Goal: Task Accomplishment & Management: Use online tool/utility

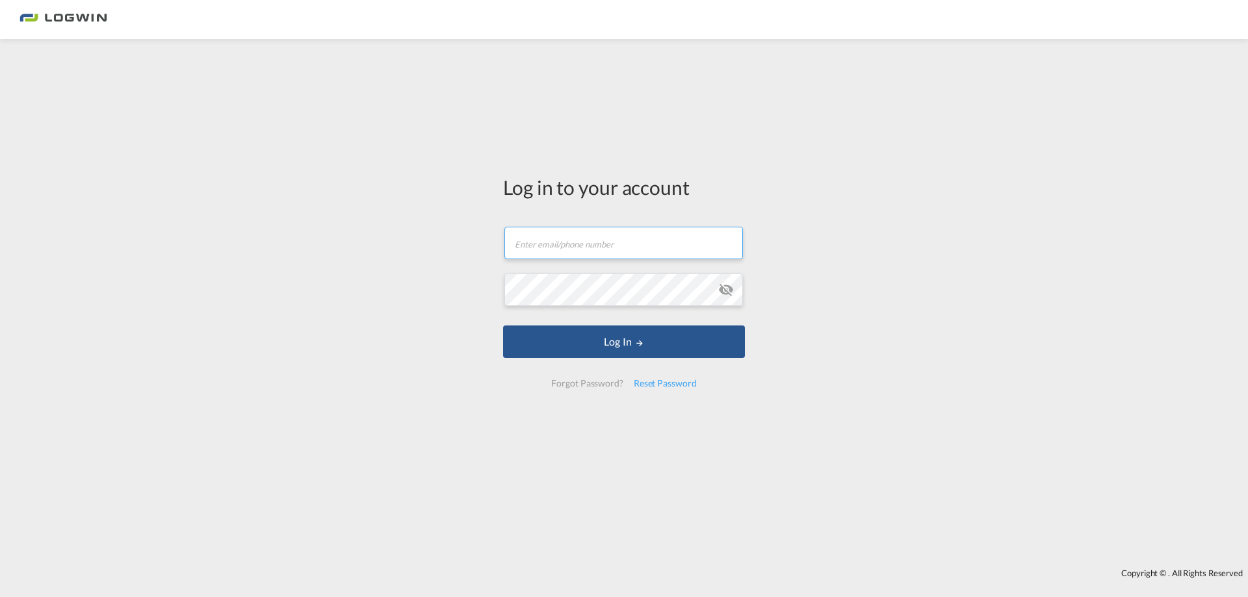
click at [568, 239] on input "text" at bounding box center [623, 243] width 239 height 32
type input "[PERSON_NAME][EMAIL_ADDRESS][DOMAIN_NAME]"
click at [503, 326] on button "Log In" at bounding box center [624, 342] width 242 height 32
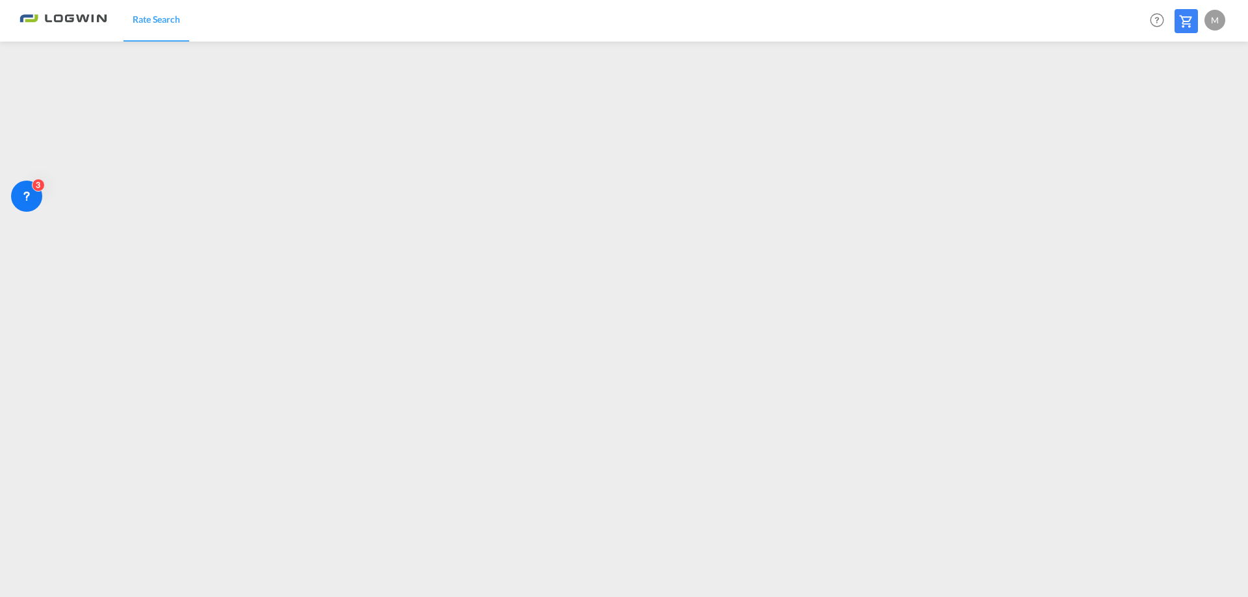
click at [1212, 23] on div "M" at bounding box center [1214, 20] width 21 height 21
click at [1190, 101] on button "Logout" at bounding box center [1199, 99] width 84 height 26
